Goal: Complete application form

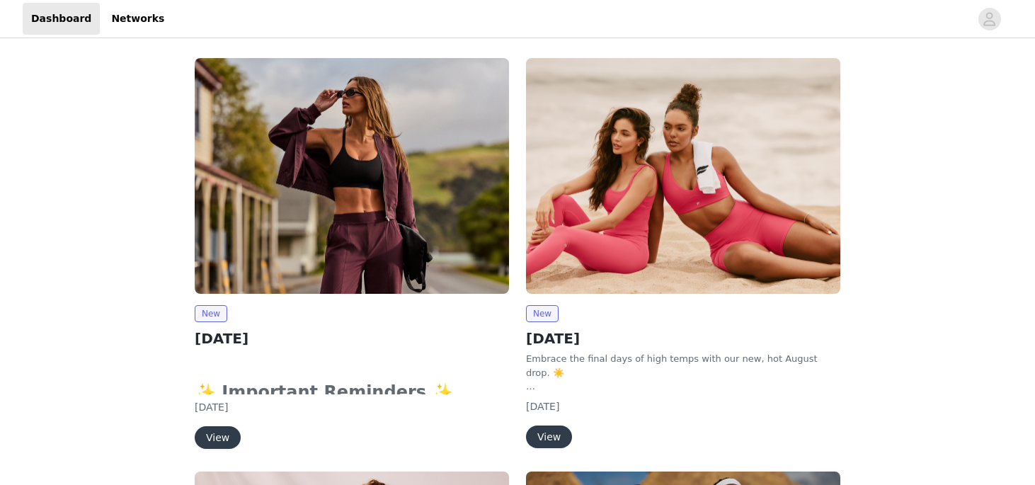
click at [207, 434] on button "View" at bounding box center [218, 437] width 46 height 23
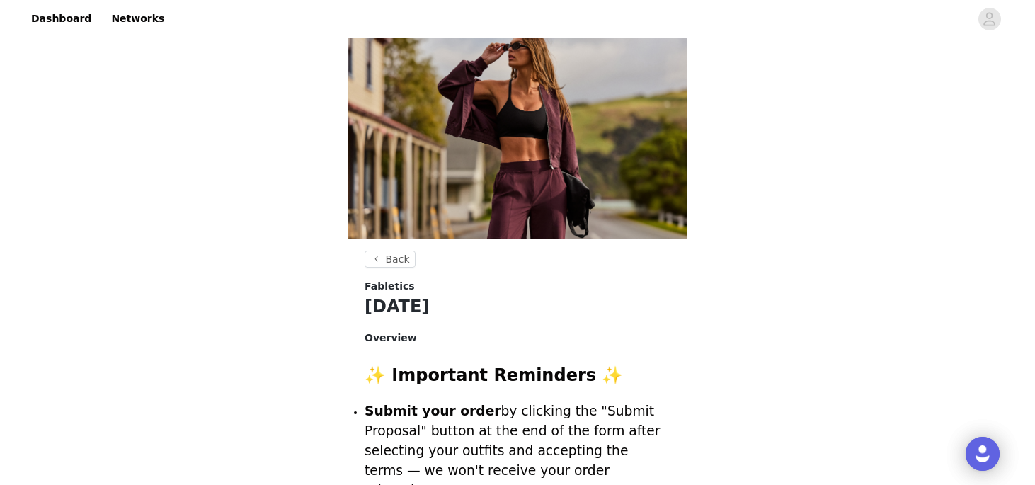
drag, startPoint x: 1013, startPoint y: 91, endPoint x: 1013, endPoint y: 99, distance: 7.8
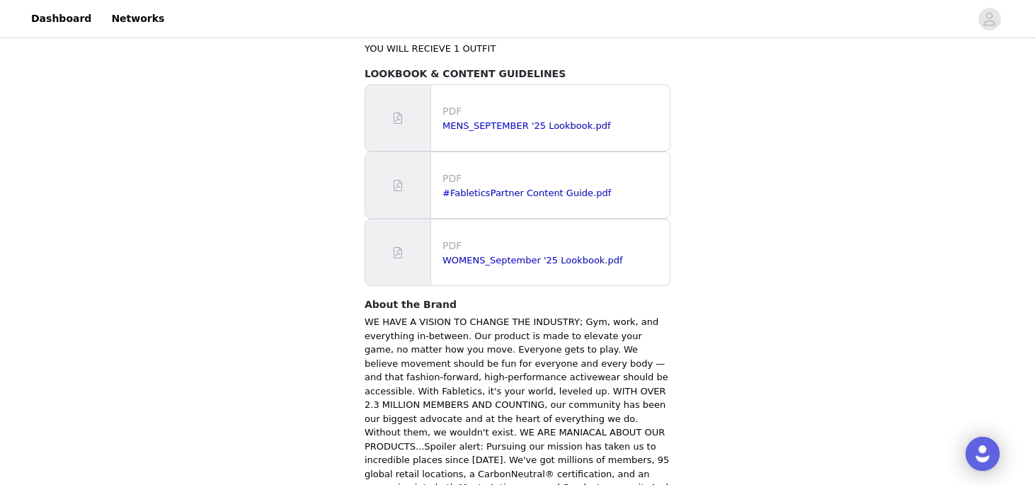
scroll to position [962, 0]
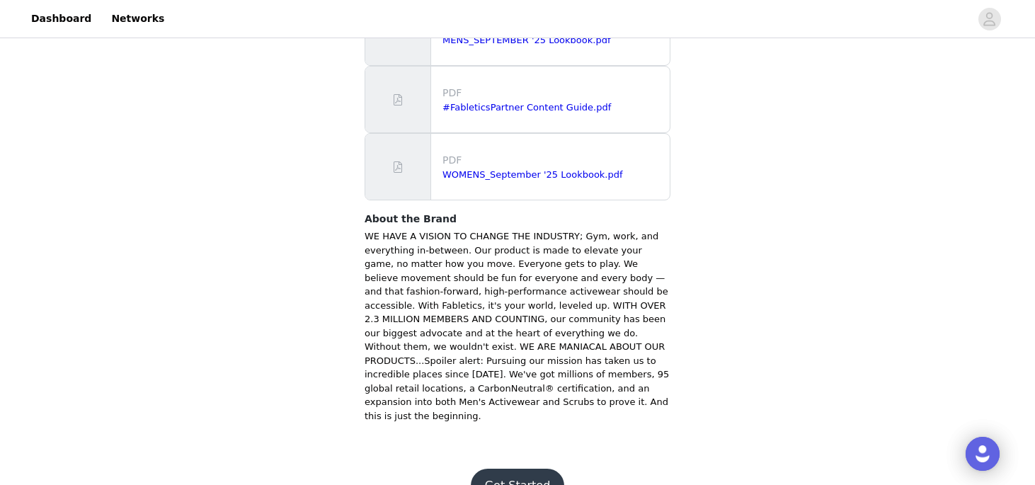
click at [514, 468] on button "Get Started" at bounding box center [518, 485] width 94 height 34
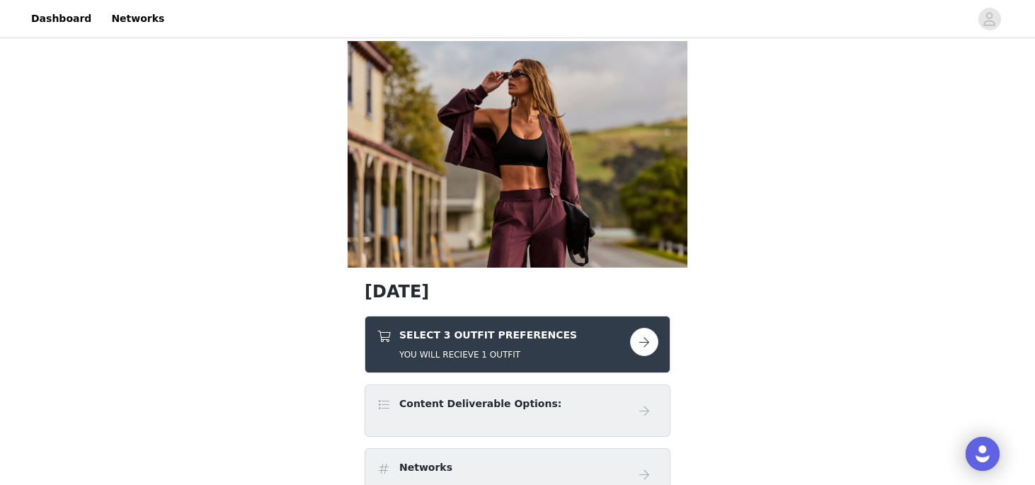
click at [651, 350] on button "button" at bounding box center [644, 342] width 28 height 28
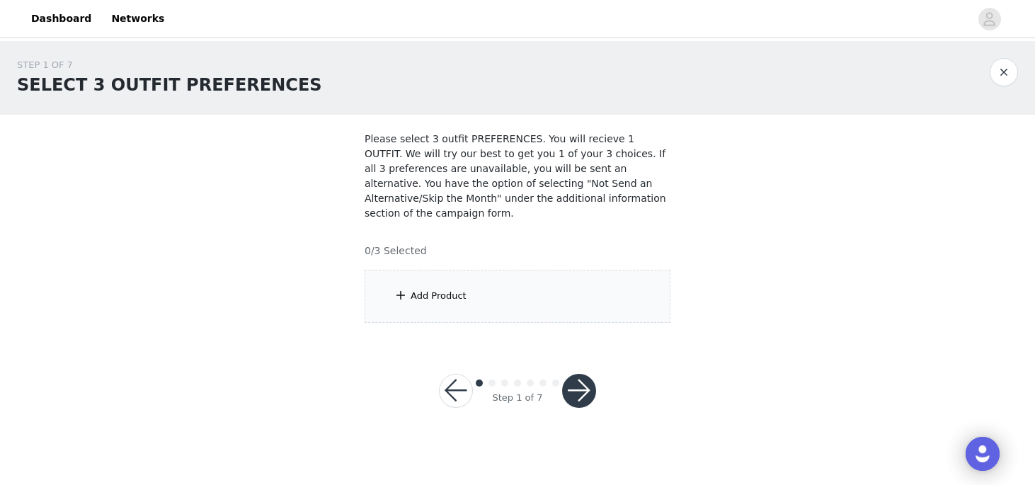
click at [599, 300] on div "Add Product" at bounding box center [517, 296] width 306 height 53
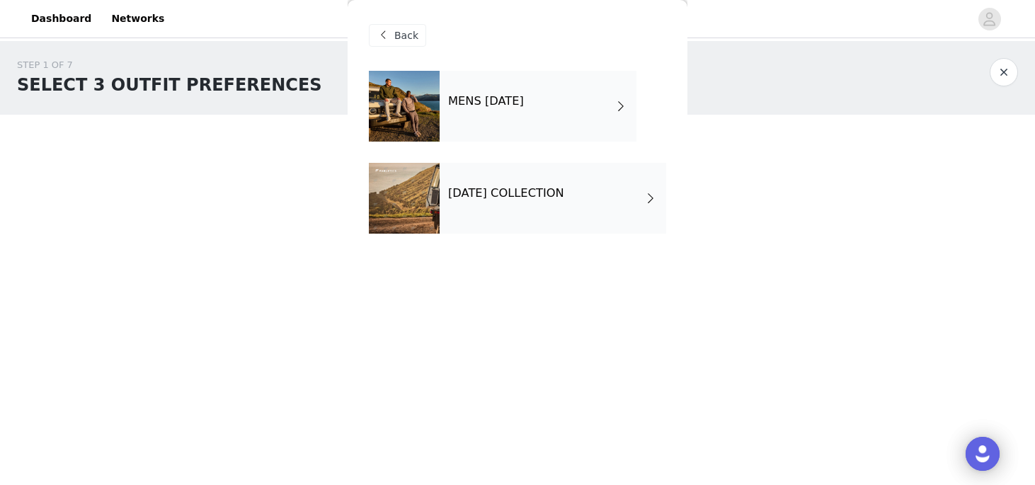
click at [565, 204] on div "[DATE] COLLECTION" at bounding box center [552, 198] width 226 height 71
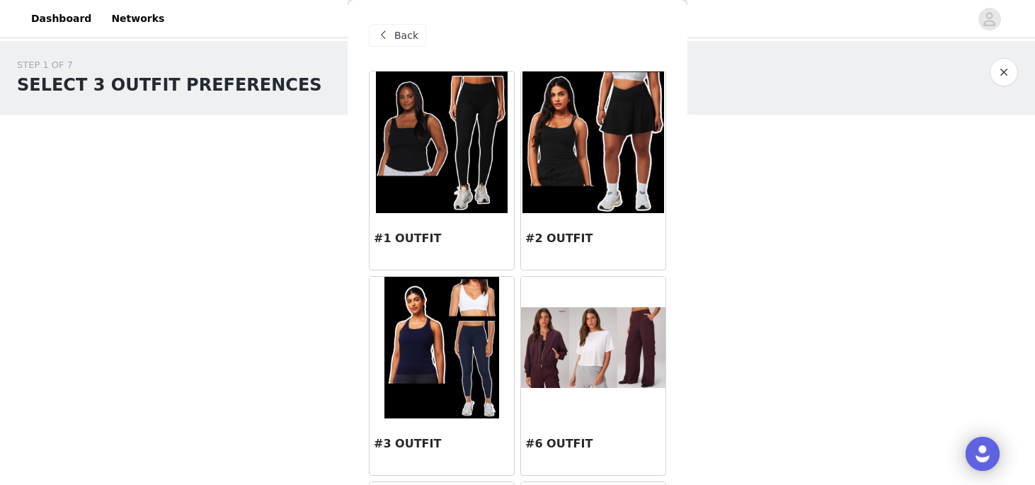
click at [652, 48] on div "Back" at bounding box center [517, 35] width 297 height 71
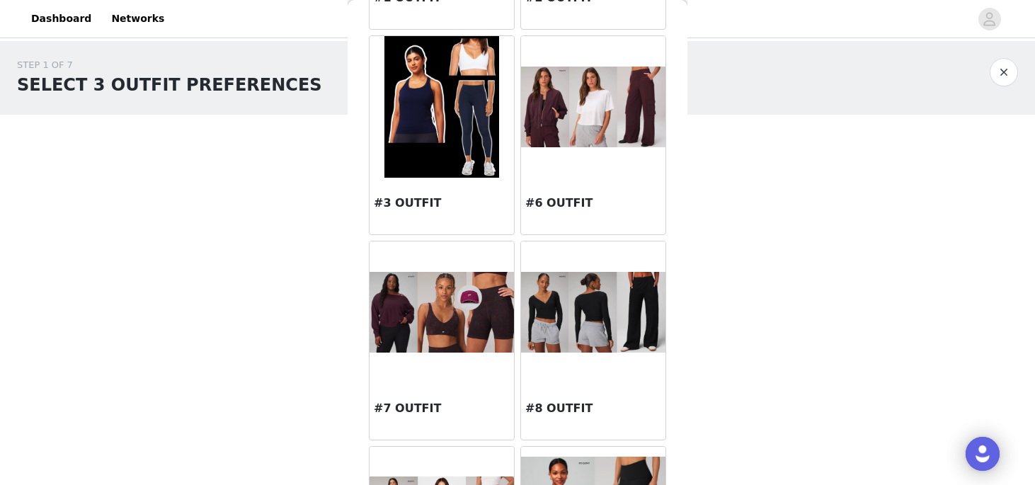
scroll to position [136, 0]
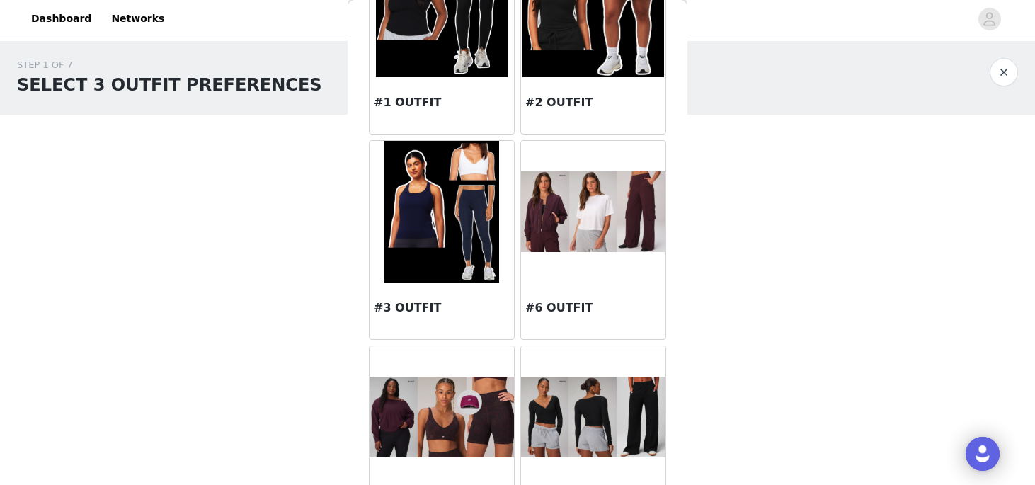
click at [624, 225] on img at bounding box center [593, 211] width 144 height 81
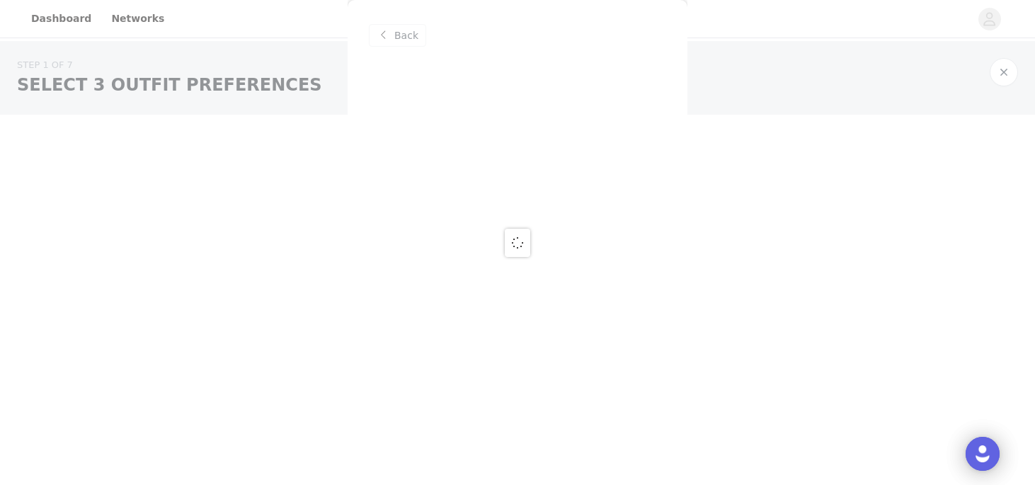
scroll to position [0, 0]
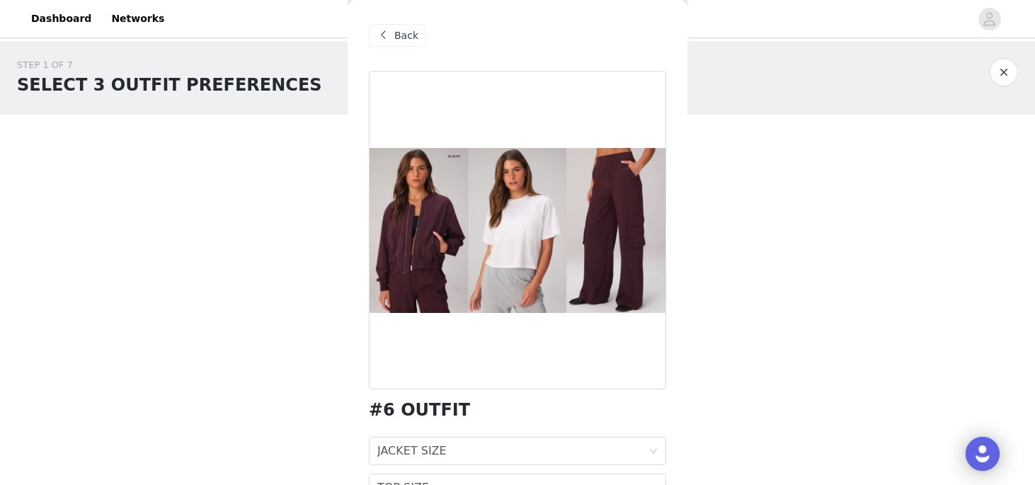
click at [669, 200] on div "Back #6 OUTFIT JACKET SIZE JACKET SIZE TOP SIZE TOP SIZE BOTTOM SIZE BOTTOM SIZ…" at bounding box center [517, 242] width 340 height 485
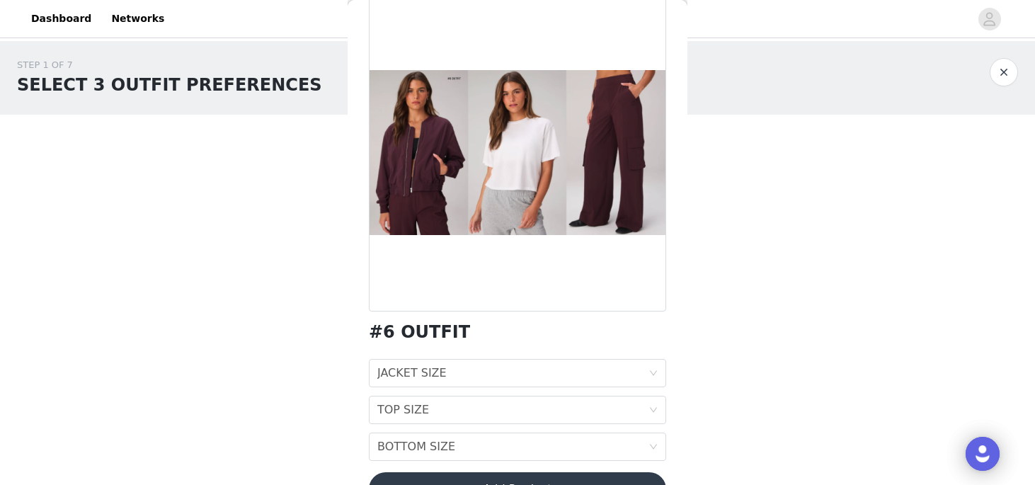
scroll to position [85, 0]
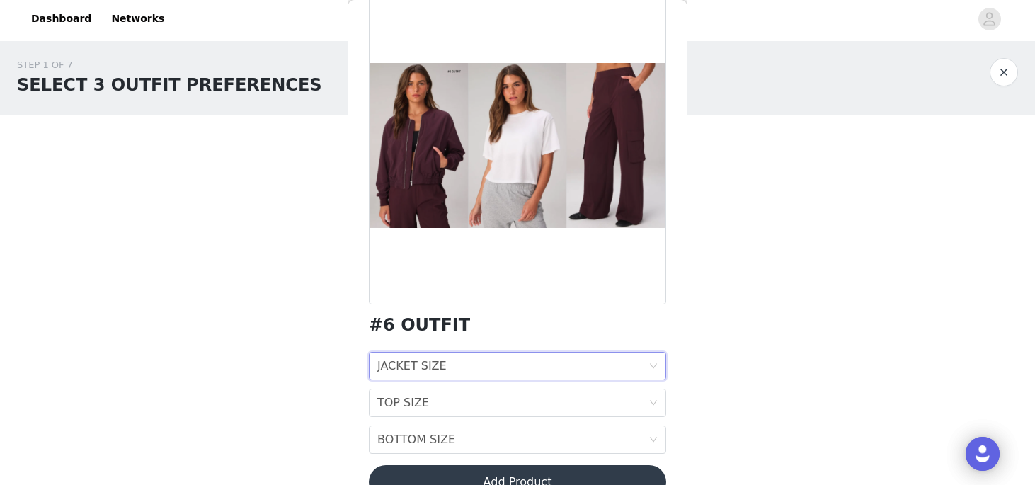
click at [506, 361] on div "JACKET SIZE JACKET SIZE" at bounding box center [512, 365] width 271 height 27
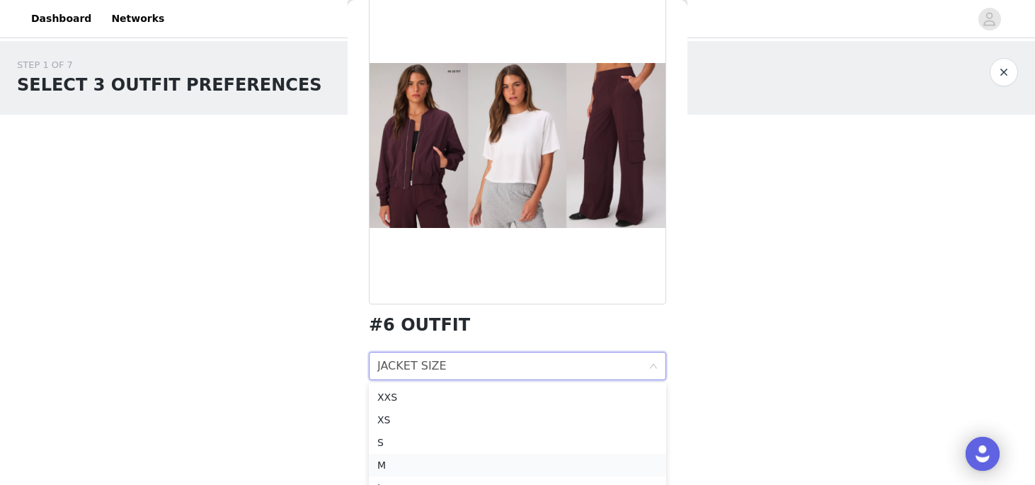
click at [456, 464] on div "M" at bounding box center [517, 465] width 280 height 16
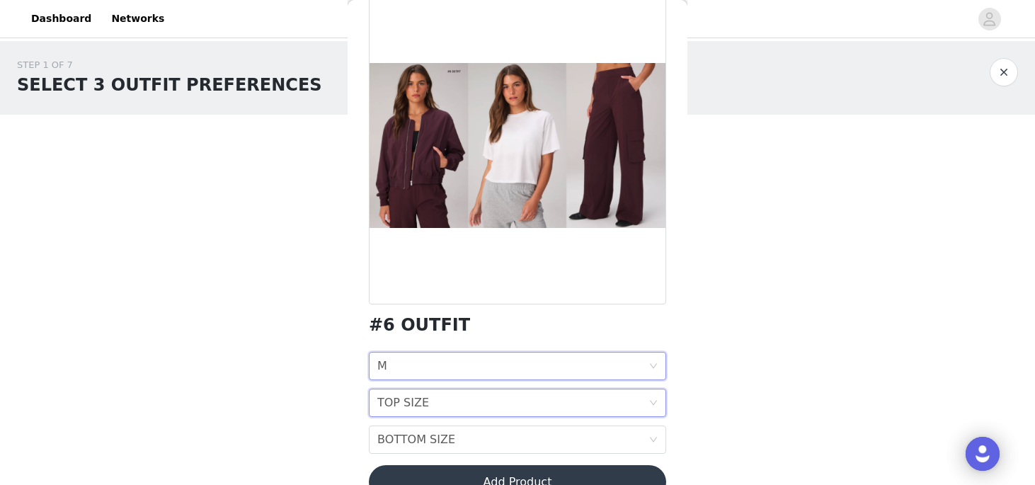
click at [466, 409] on div "TOP SIZE TOP SIZE" at bounding box center [512, 402] width 271 height 27
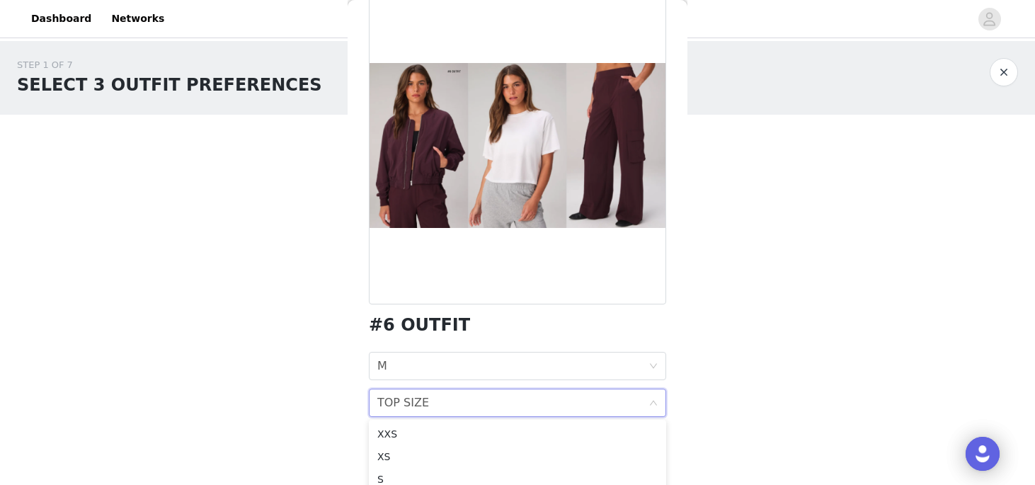
click at [604, 295] on div at bounding box center [517, 145] width 297 height 318
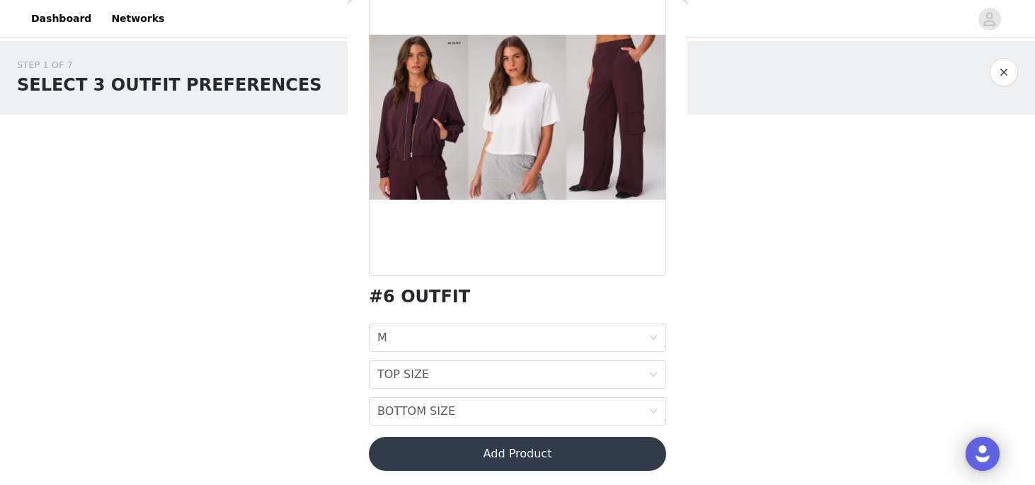
scroll to position [116, 0]
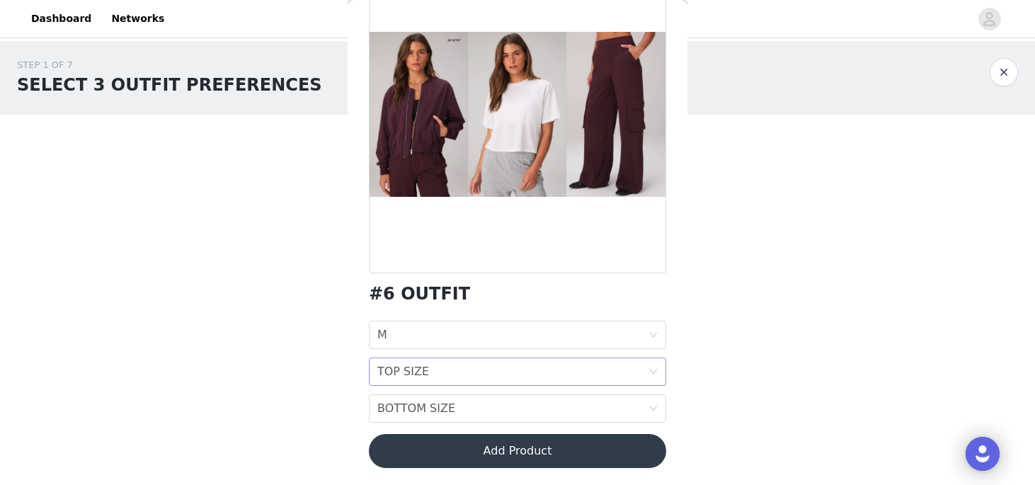
click at [536, 361] on div "TOP SIZE TOP SIZE" at bounding box center [512, 371] width 271 height 27
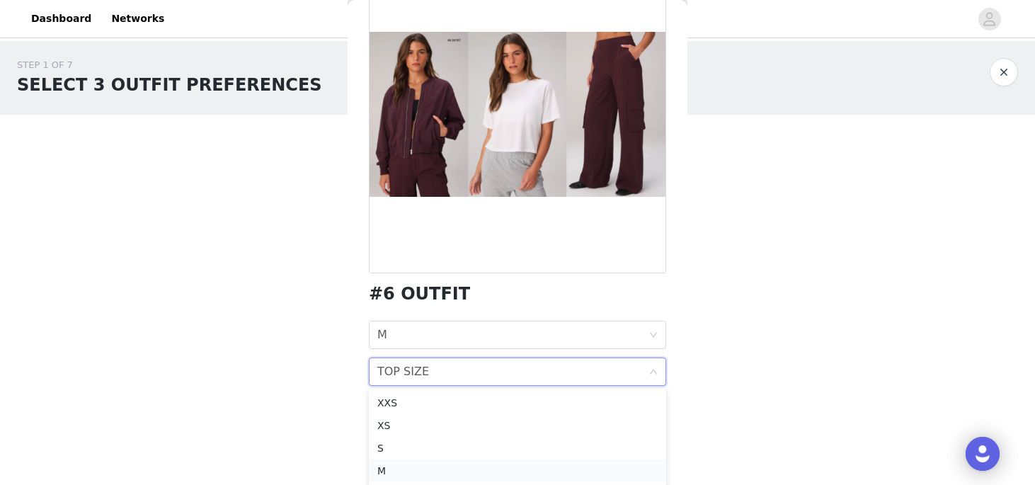
click at [447, 466] on div "M" at bounding box center [517, 471] width 280 height 16
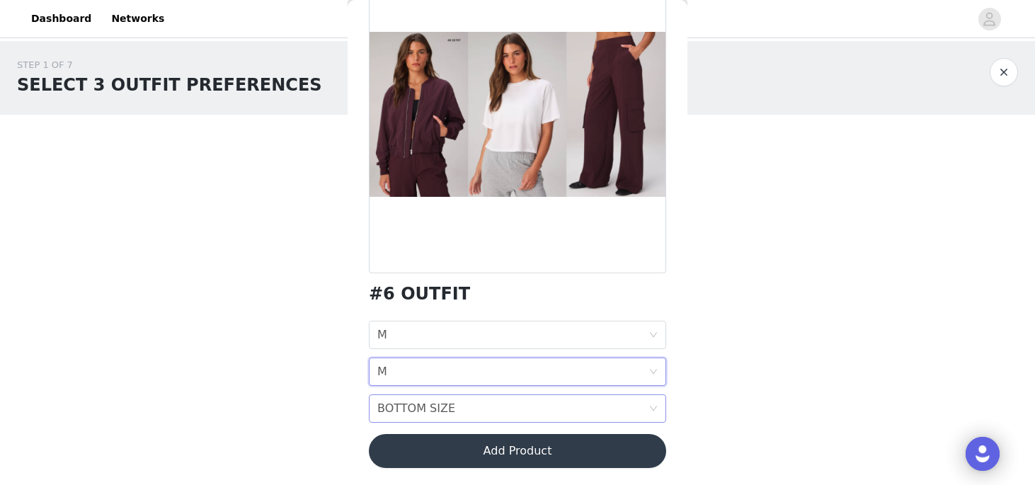
click at [455, 415] on div "BOTTOM SIZE BOTTOM SIZE" at bounding box center [512, 408] width 271 height 27
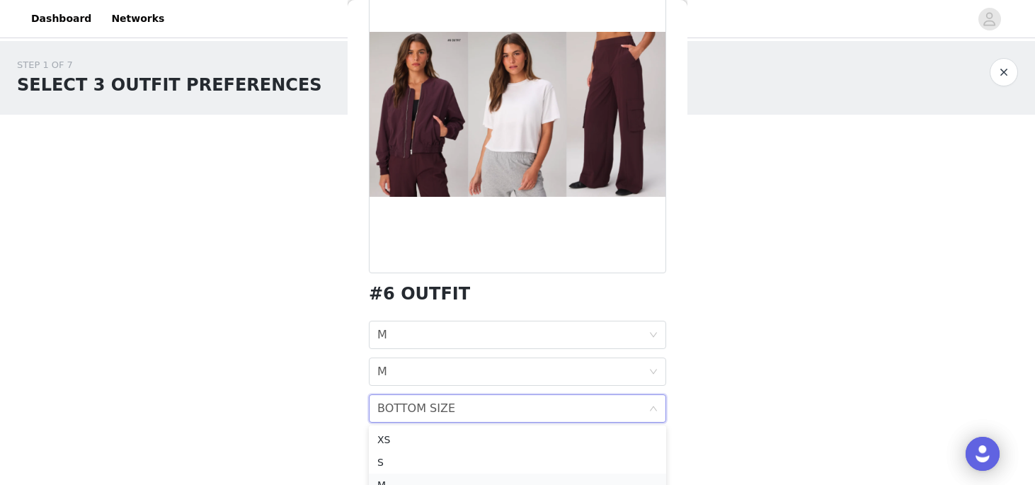
click at [426, 479] on div "M" at bounding box center [517, 485] width 280 height 16
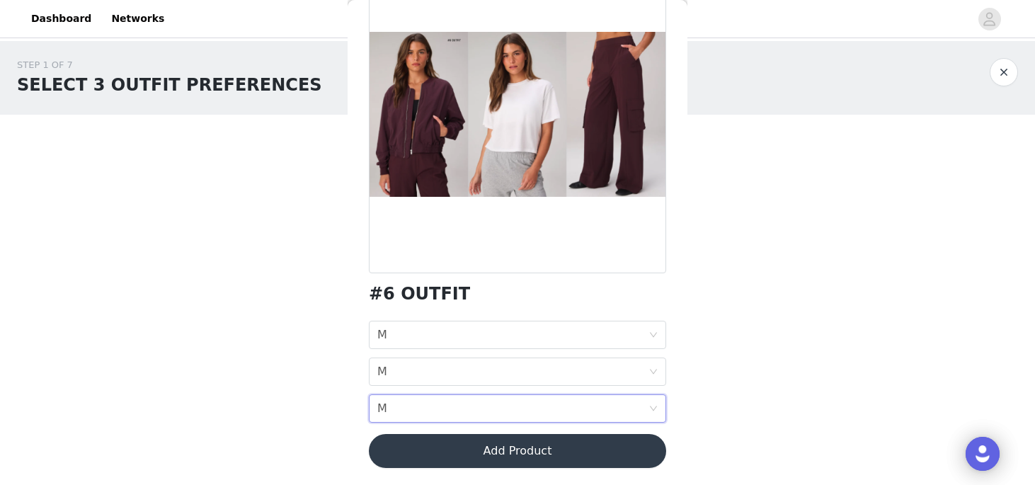
click at [468, 392] on div "JACKET SIZE M TOP SIZE M BOTTOM SIZE M" at bounding box center [517, 372] width 297 height 102
click at [468, 378] on div "TOP SIZE M" at bounding box center [512, 371] width 271 height 27
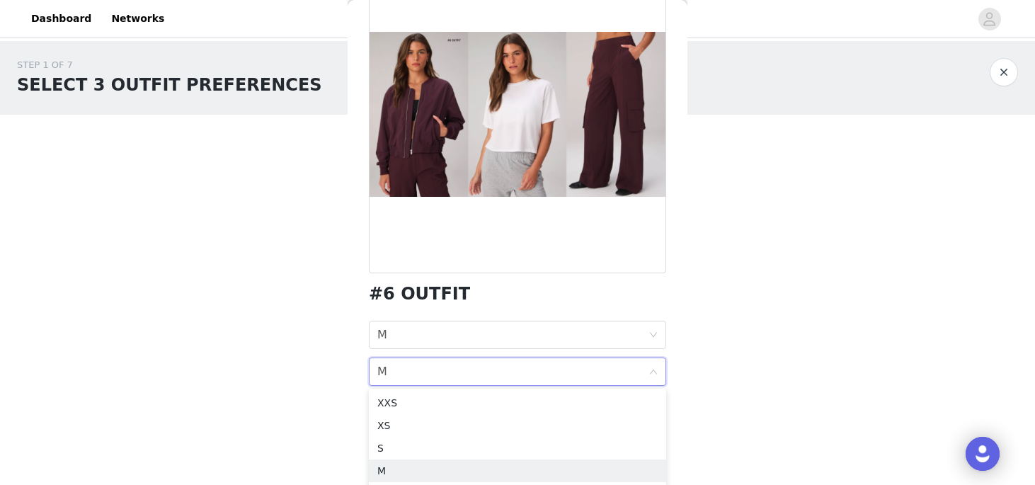
click at [468, 378] on div "TOP SIZE M" at bounding box center [512, 371] width 271 height 27
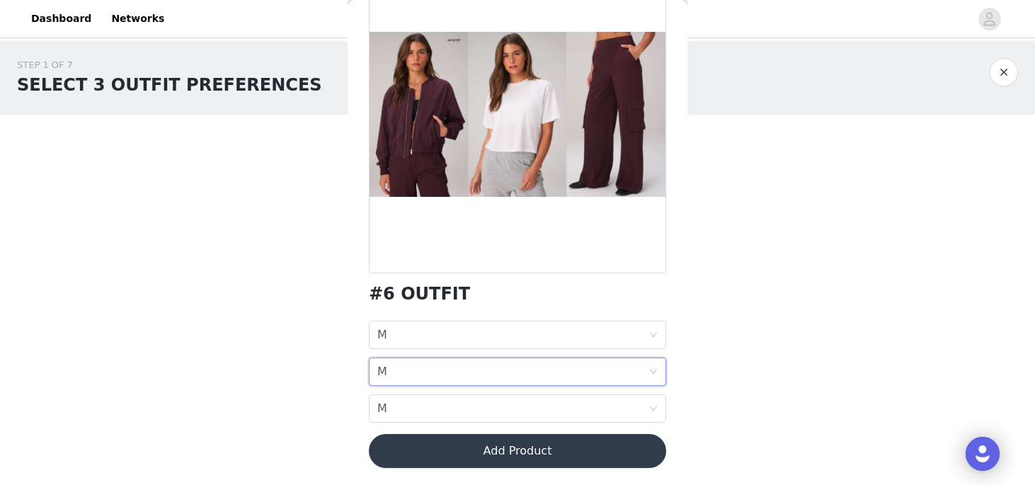
click at [823, 246] on div "STEP 1 OF 7 SELECT 3 OUTFIT PREFERENCES Please select 3 outfit PREFERENCES. You…" at bounding box center [517, 190] width 1035 height 299
click at [826, 247] on div "STEP 1 OF 7 SELECT 3 OUTFIT PREFERENCES Please select 3 outfit PREFERENCES. You…" at bounding box center [517, 190] width 1035 height 299
click at [597, 332] on div "JACKET SIZE M" at bounding box center [512, 334] width 271 height 27
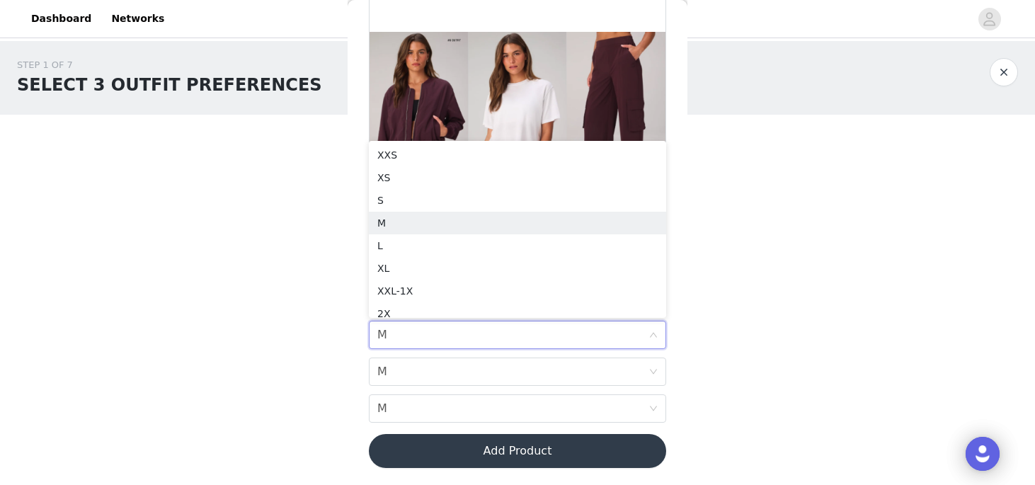
click at [827, 316] on div "STEP 1 OF 7 SELECT 3 OUTFIT PREFERENCES Please select 3 outfit PREFERENCES. You…" at bounding box center [517, 190] width 1035 height 299
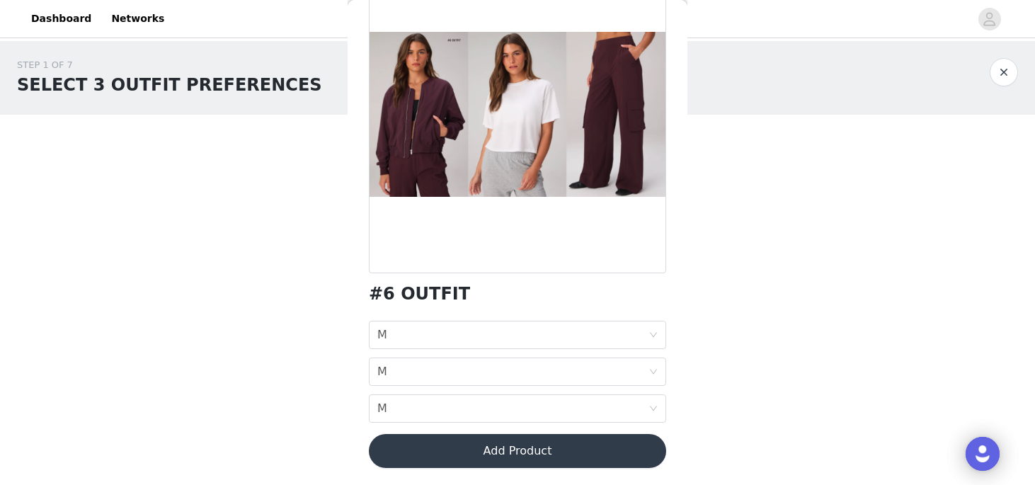
click at [582, 449] on button "Add Product" at bounding box center [517, 451] width 297 height 34
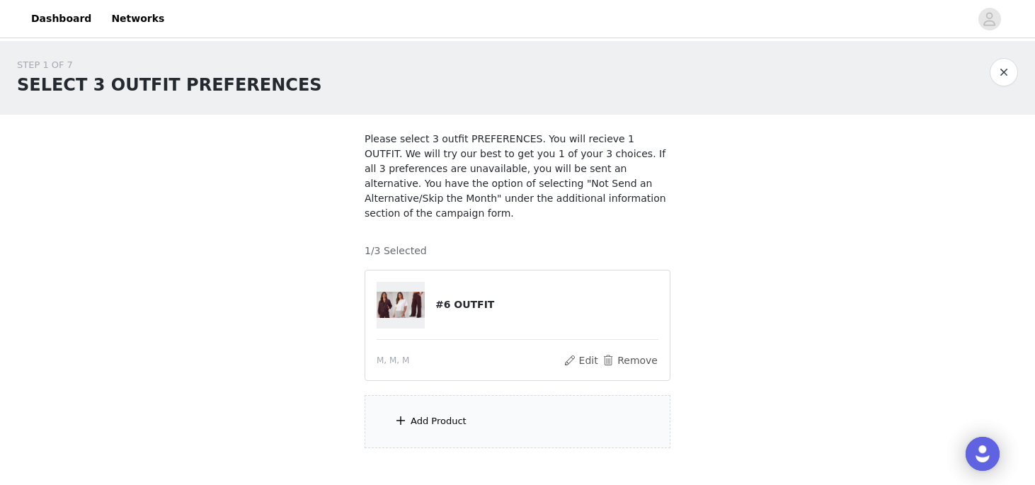
click at [781, 221] on div "STEP 1 OF 7 SELECT 3 OUTFIT PREFERENCES Please select 3 outfit PREFERENCES. You…" at bounding box center [517, 253] width 1035 height 424
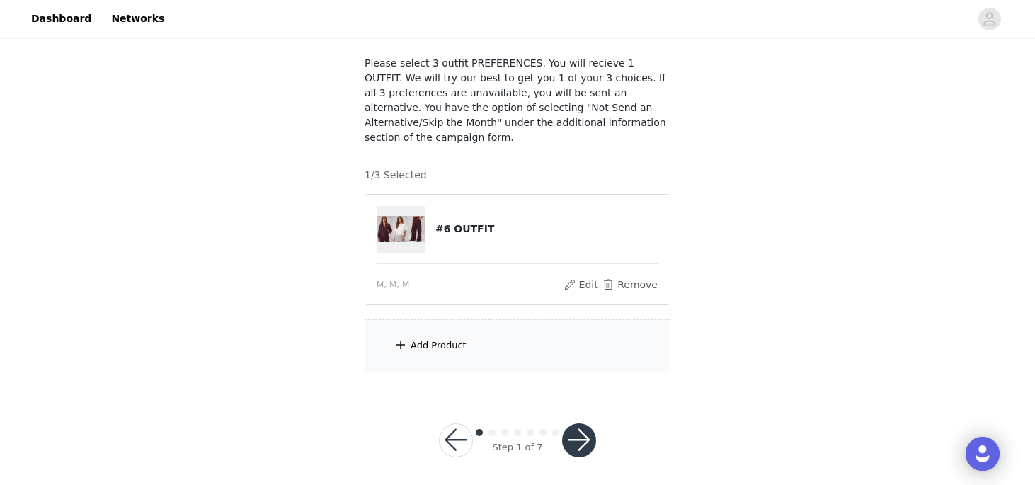
scroll to position [81, 0]
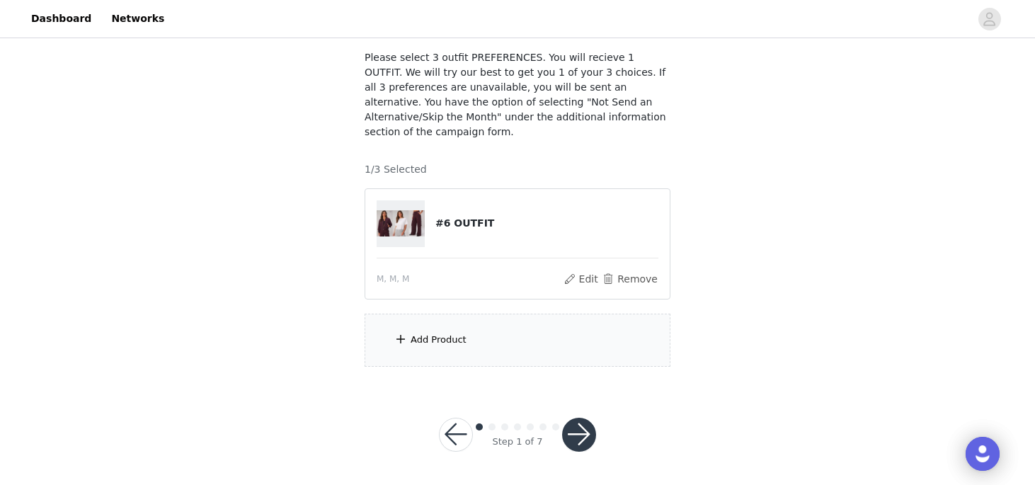
click at [584, 419] on button "button" at bounding box center [579, 435] width 34 height 34
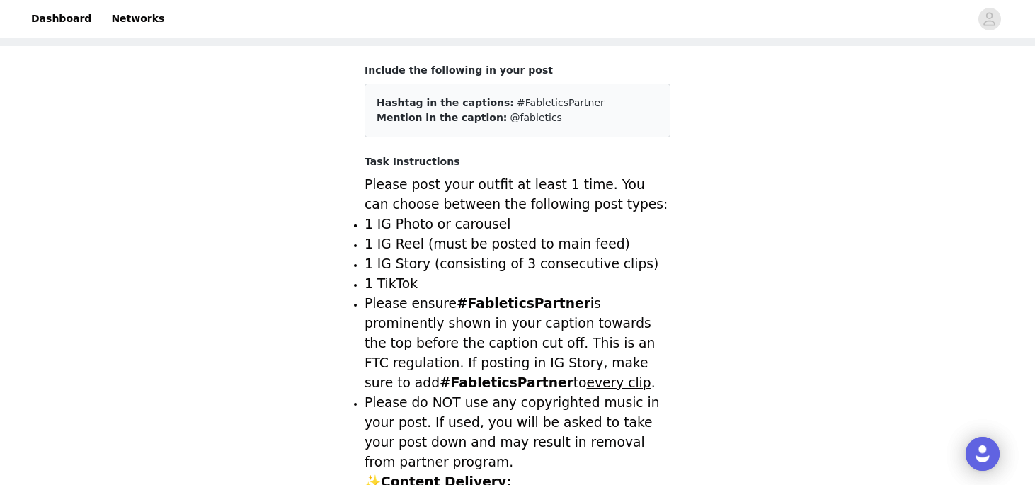
scroll to position [532, 0]
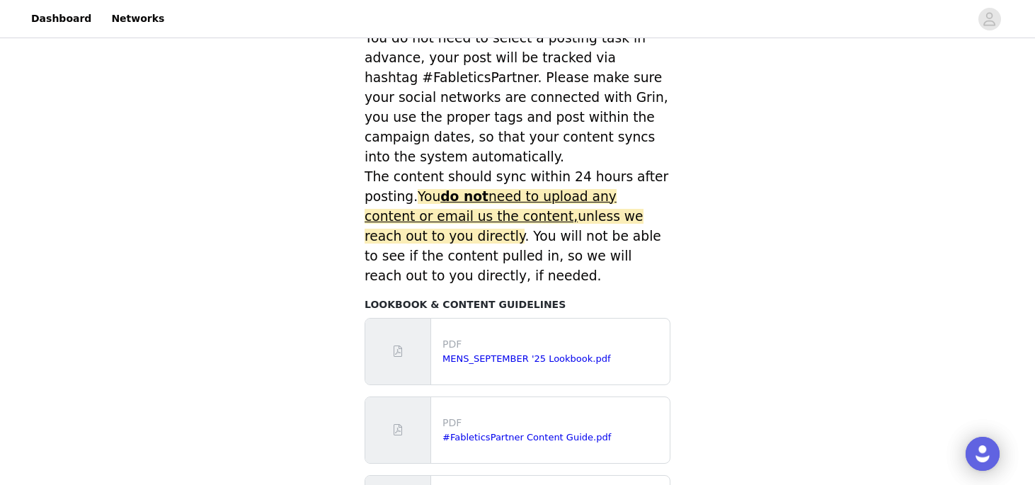
click at [782, 283] on div "STEP 2 OF 7 Content Deliverable Options: Include the following in your post Has…" at bounding box center [517, 39] width 1035 height 1061
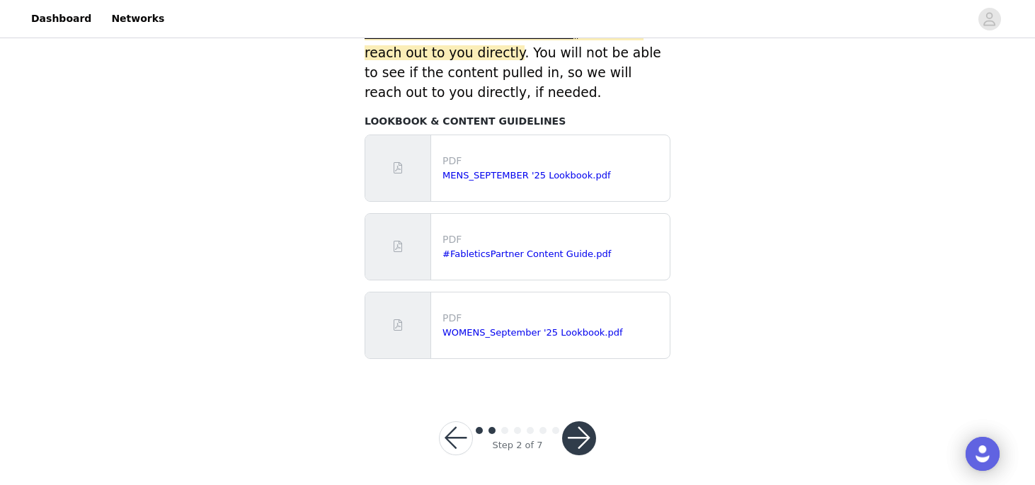
scroll to position [719, 0]
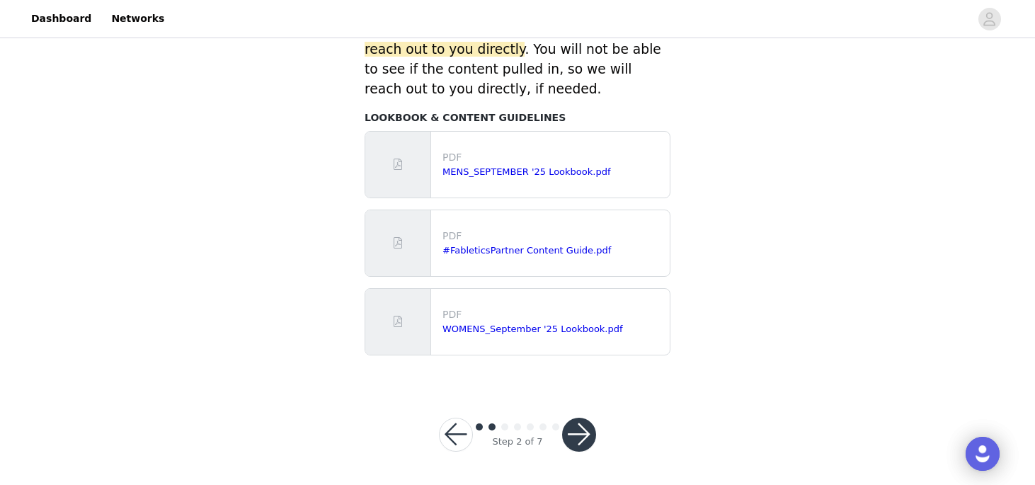
click at [591, 428] on button "button" at bounding box center [579, 435] width 34 height 34
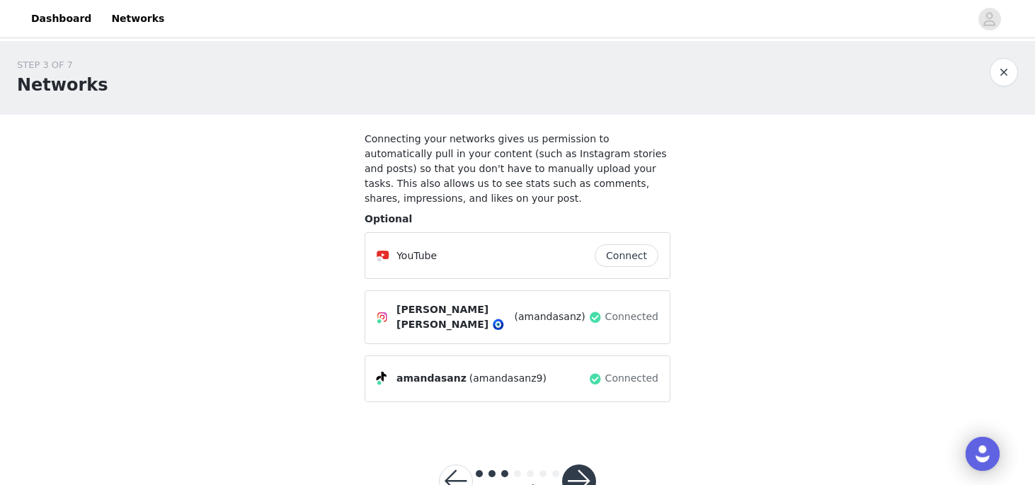
click at [583, 471] on button "button" at bounding box center [579, 481] width 34 height 34
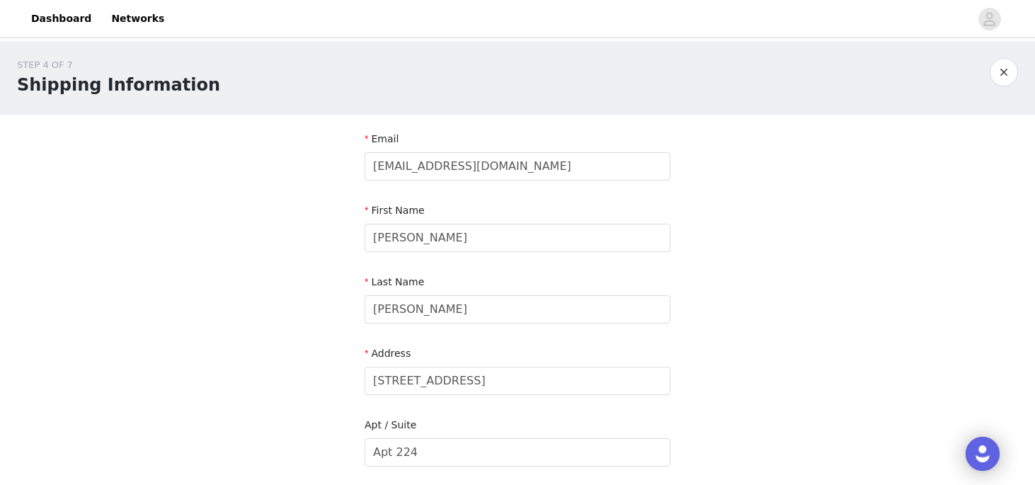
click at [769, 299] on div "STEP 4 OF 7 Shipping Information Email [EMAIL_ADDRESS][DOMAIN_NAME] First Name …" at bounding box center [517, 452] width 1035 height 822
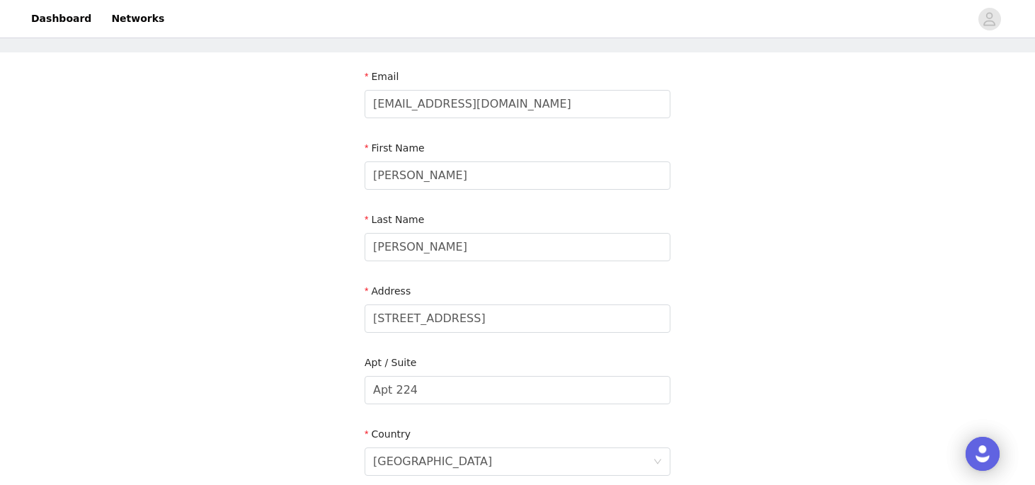
scroll to position [480, 0]
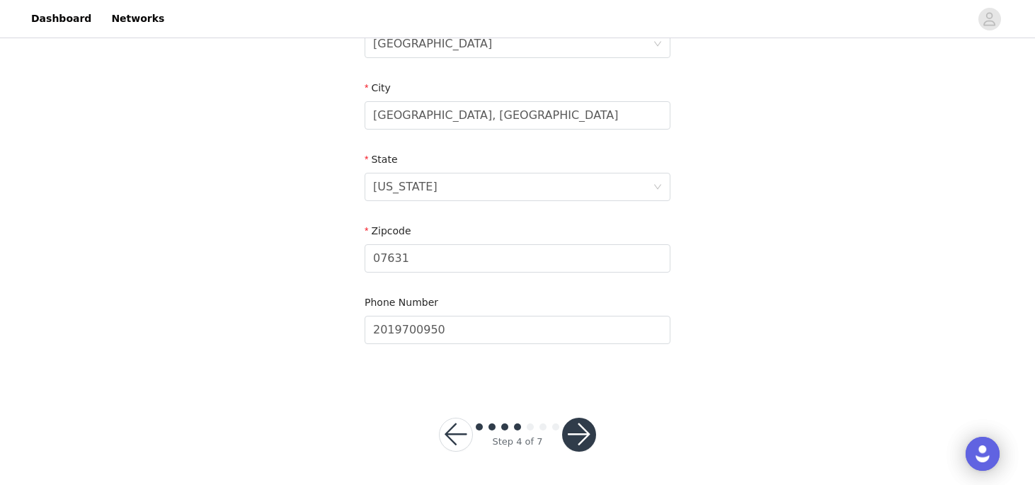
click at [577, 435] on button "button" at bounding box center [579, 435] width 34 height 34
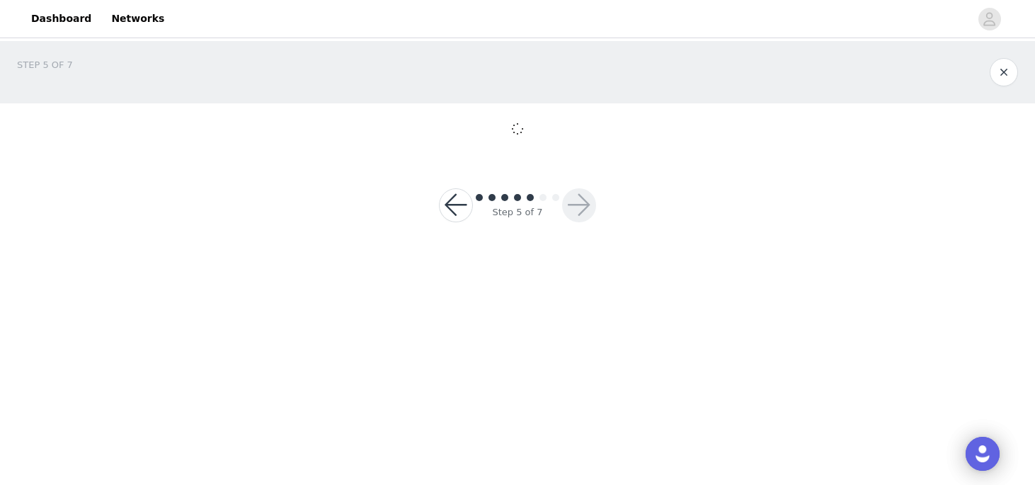
click at [581, 436] on body "Dashboard Networks STEP 5 OF 7 Step 5 of 7" at bounding box center [517, 242] width 1035 height 485
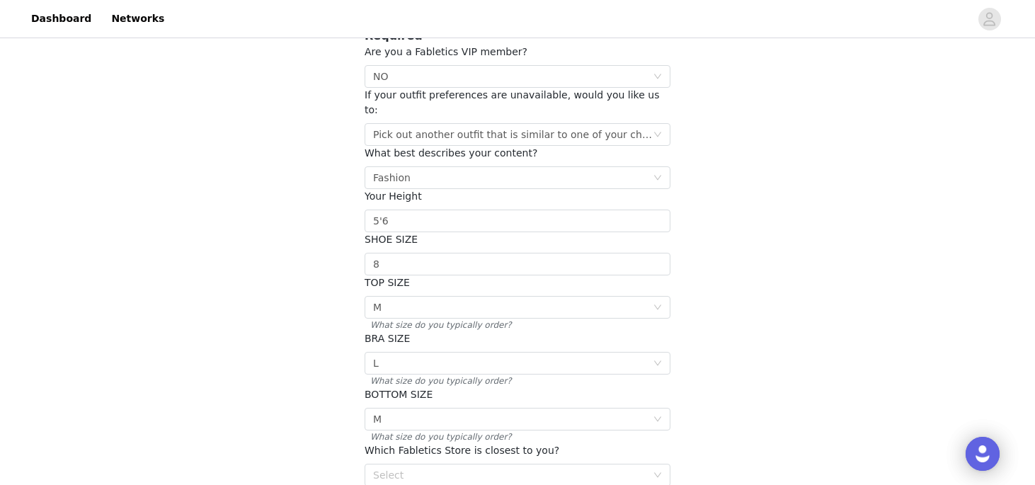
scroll to position [277, 0]
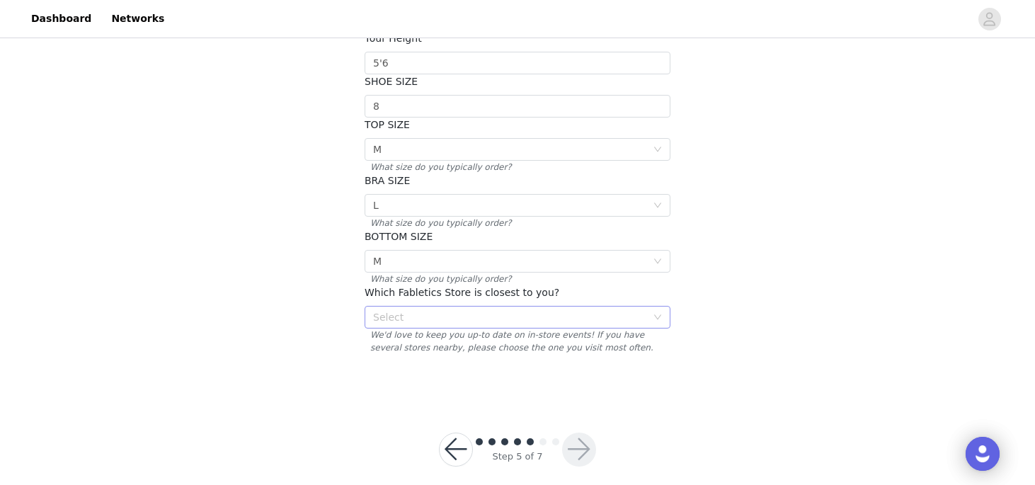
click at [634, 310] on div "Select" at bounding box center [509, 317] width 273 height 14
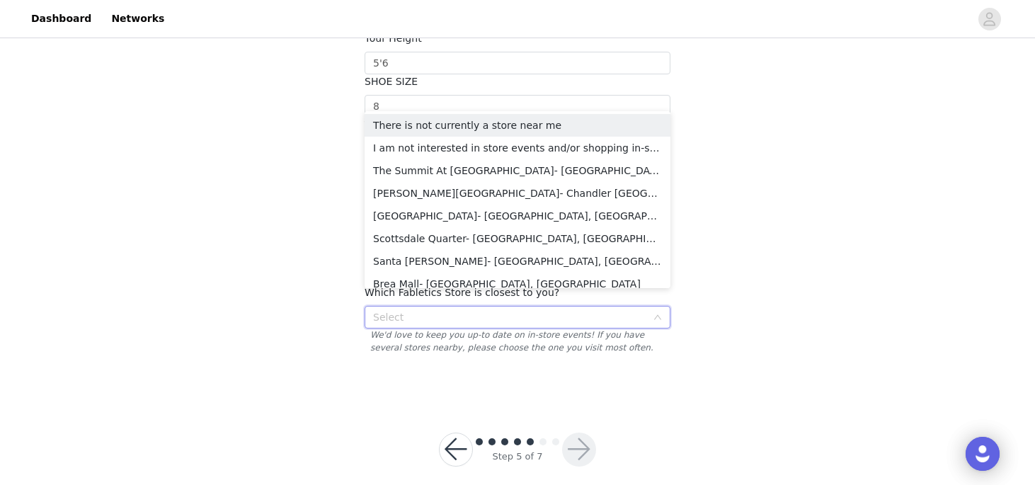
click at [751, 360] on div "STEP 5 OF 7 Additional Information Please fill in the information below Require…" at bounding box center [517, 81] width 1035 height 634
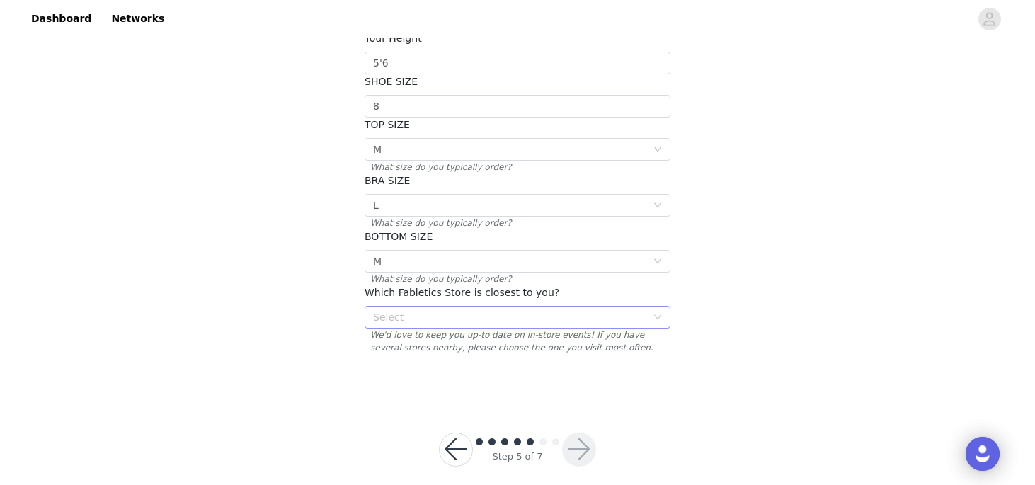
click at [631, 310] on div "Select" at bounding box center [509, 317] width 273 height 14
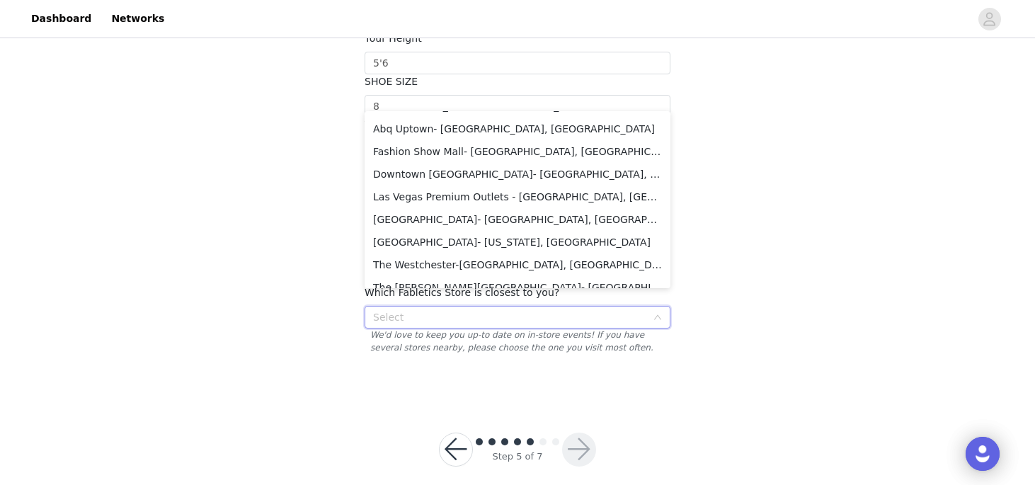
scroll to position [1550, 0]
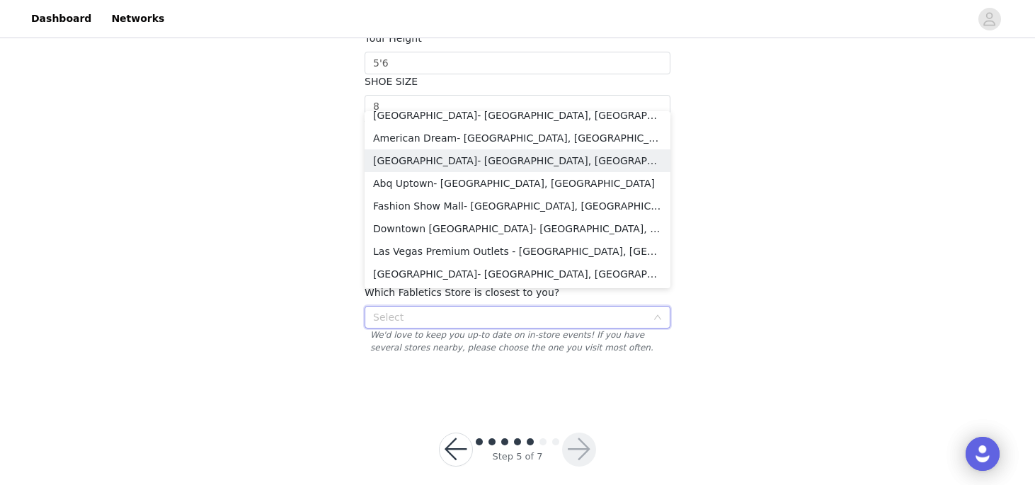
click at [580, 164] on li "[GEOGRAPHIC_DATA]- [GEOGRAPHIC_DATA], [GEOGRAPHIC_DATA]" at bounding box center [517, 160] width 306 height 23
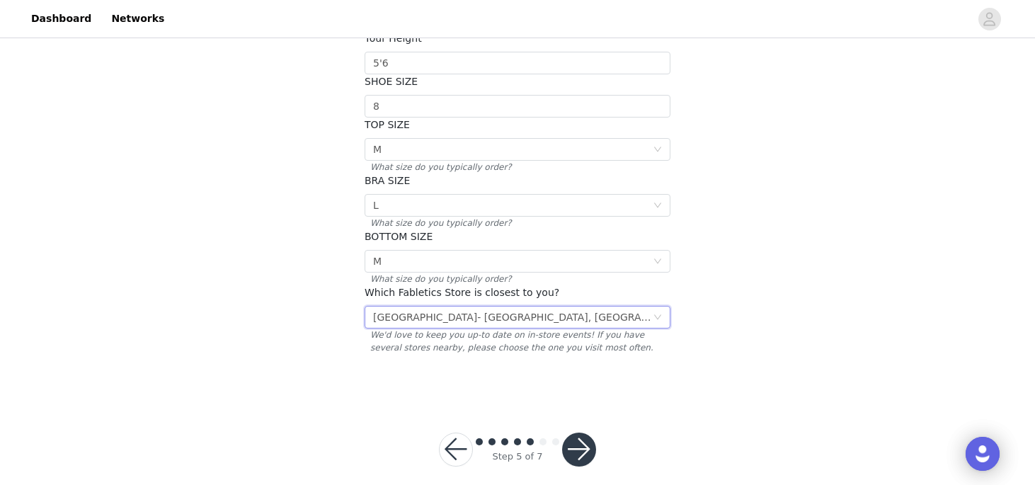
click at [576, 432] on button "button" at bounding box center [579, 449] width 34 height 34
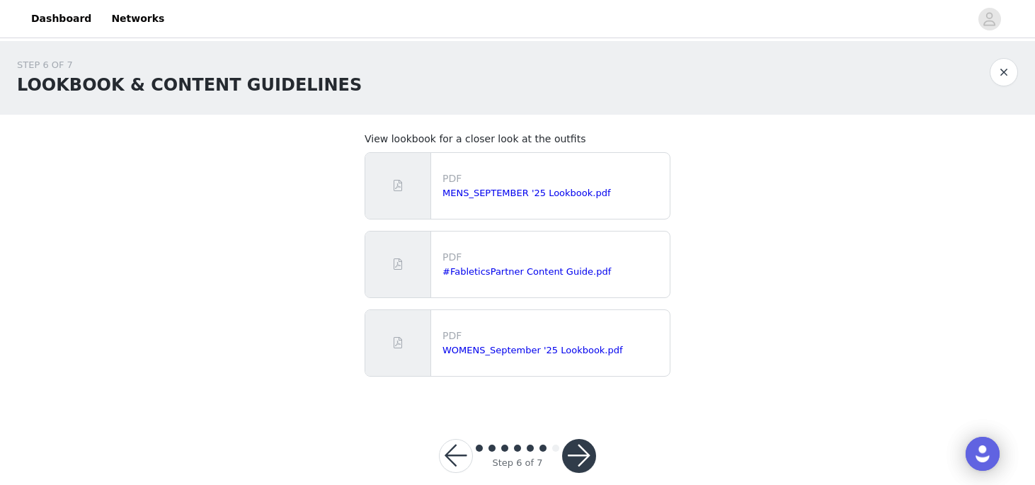
click at [583, 450] on button "button" at bounding box center [579, 456] width 34 height 34
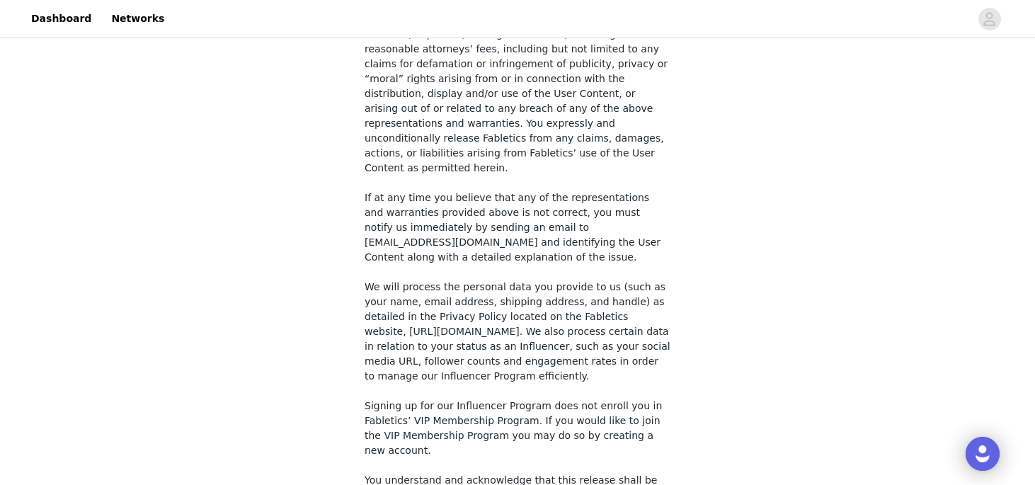
scroll to position [1120, 0]
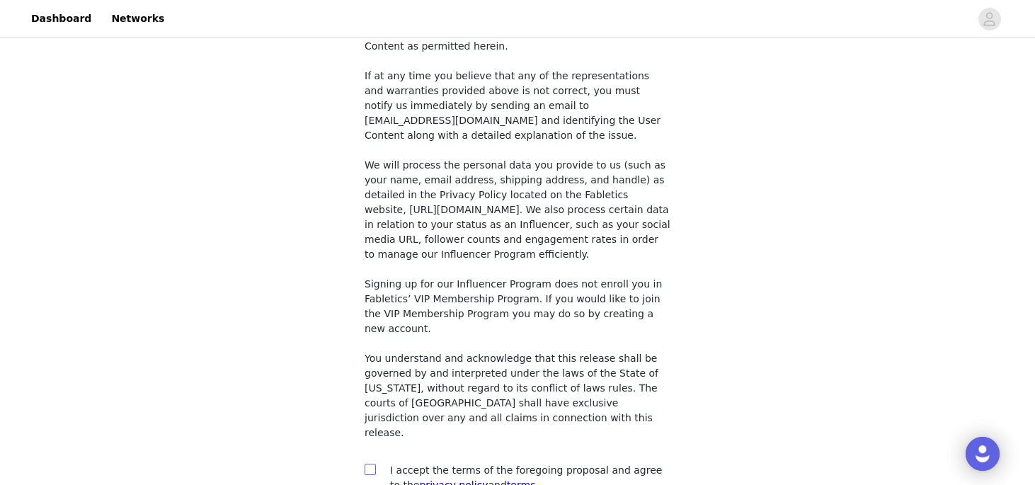
click at [371, 464] on input "checkbox" at bounding box center [369, 469] width 10 height 10
checkbox input "true"
